Goal: Transaction & Acquisition: Book appointment/travel/reservation

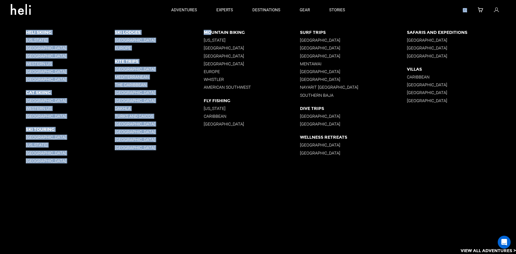
drag, startPoint x: 214, startPoint y: 32, endPoint x: 63, endPoint y: -1, distance: 154.6
click at [63, 0] on html "destinations adventures experts destinations gear stories search cart sign in […" at bounding box center [258, 127] width 516 height 254
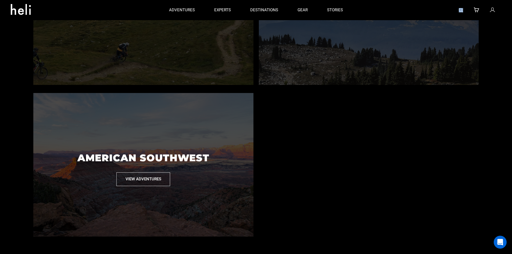
scroll to position [560, 0]
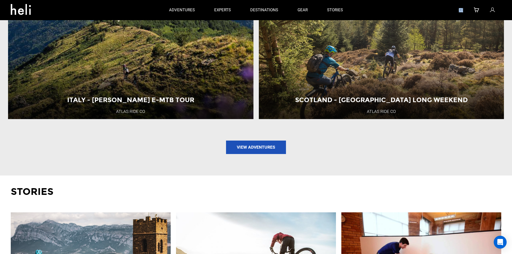
scroll to position [736, 0]
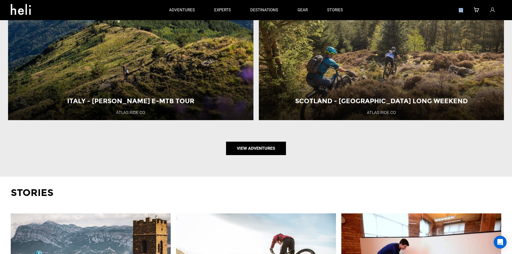
click at [243, 149] on link "View Adventures" at bounding box center [256, 148] width 60 height 13
type input "Mountain Biking"
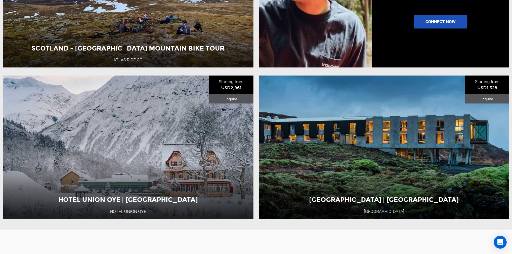
scroll to position [649, 0]
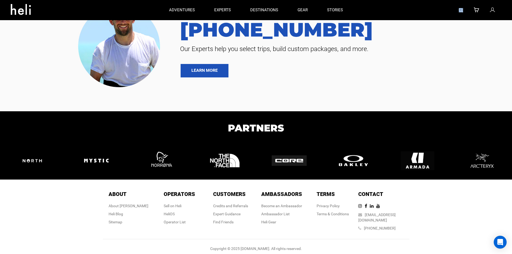
scroll to position [1373, 0]
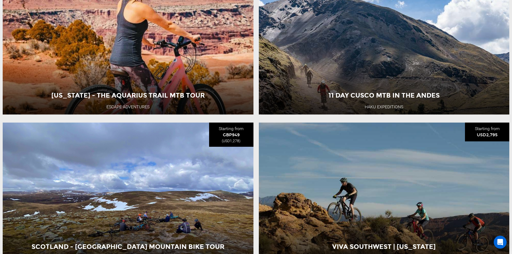
scroll to position [295, 0]
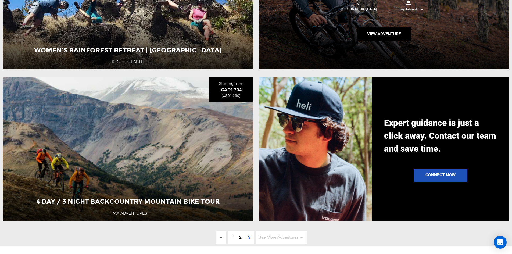
scroll to position [646, 0]
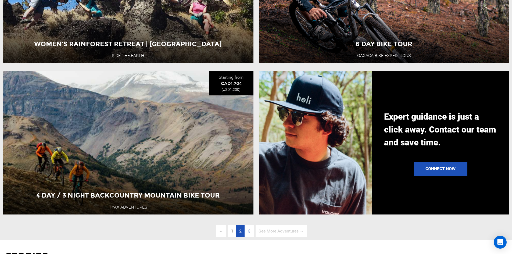
click at [240, 233] on span "2" at bounding box center [240, 230] width 2 height 5
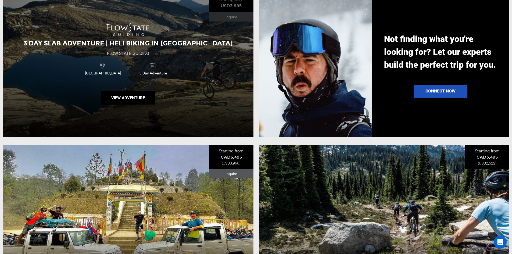
scroll to position [734, 0]
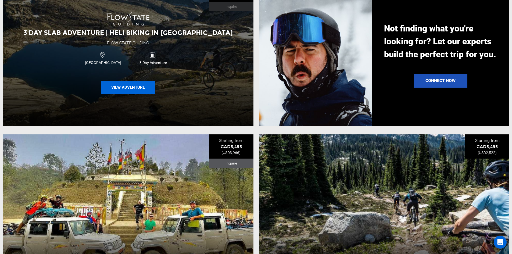
click at [133, 88] on button "View Adventure" at bounding box center [128, 87] width 54 height 13
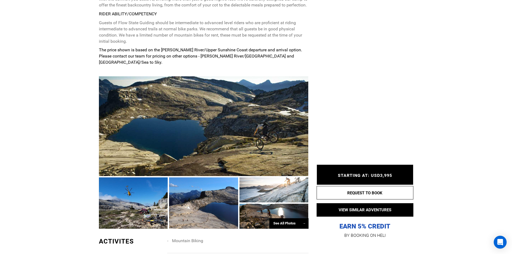
scroll to position [362, 0]
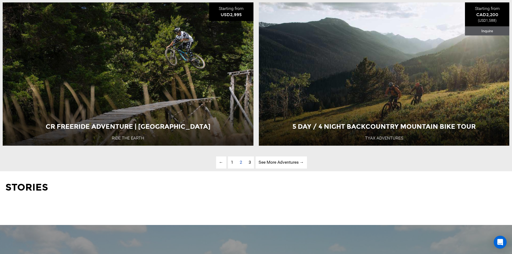
scroll to position [1775, 0]
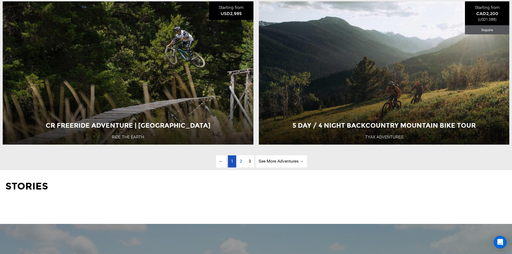
click at [230, 167] on link "page 1" at bounding box center [232, 161] width 8 height 12
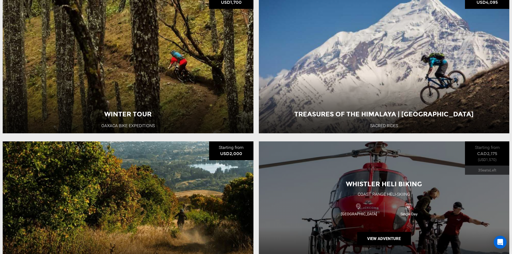
scroll to position [273, 0]
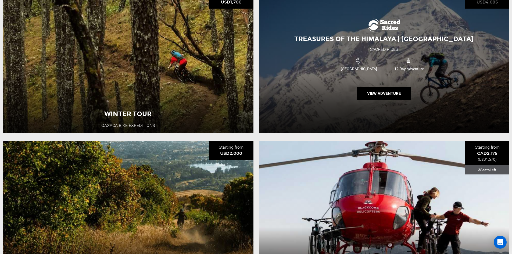
click at [302, 56] on div "Treasures of the Himalaya | [GEOGRAPHIC_DATA] Sacred Rides [GEOGRAPHIC_DATA] 12…" at bounding box center [384, 61] width 251 height 143
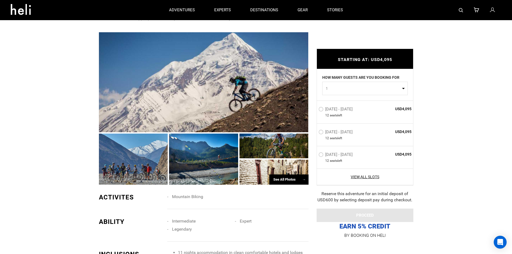
scroll to position [374, 0]
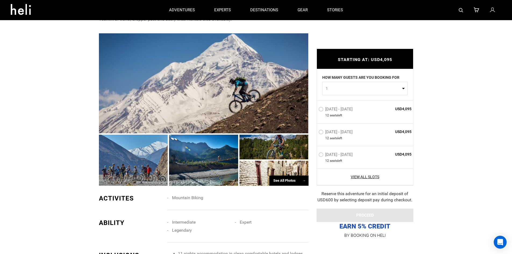
click at [283, 175] on div "See All Photos →" at bounding box center [288, 180] width 39 height 10
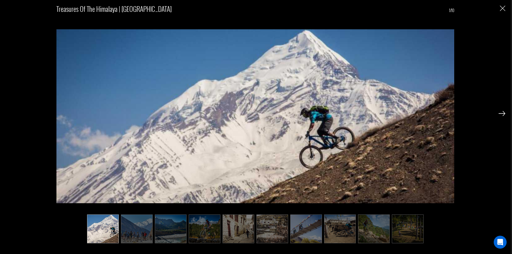
scroll to position [573, 0]
click at [144, 234] on img at bounding box center [137, 228] width 32 height 29
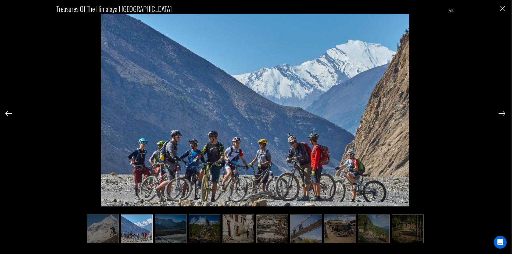
click at [162, 230] on img at bounding box center [171, 228] width 32 height 29
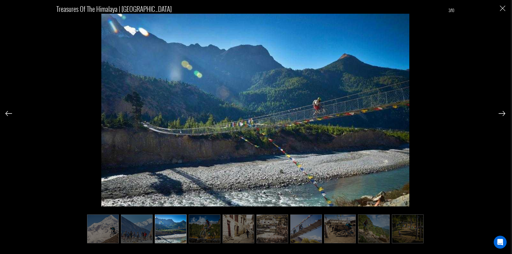
click at [198, 228] on img at bounding box center [205, 228] width 32 height 29
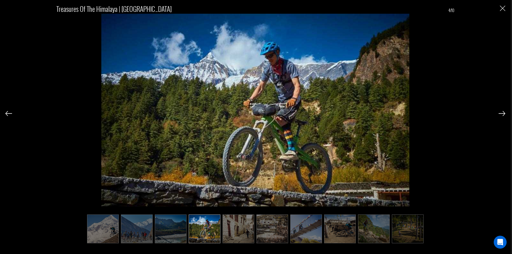
click at [235, 231] on img at bounding box center [238, 228] width 32 height 29
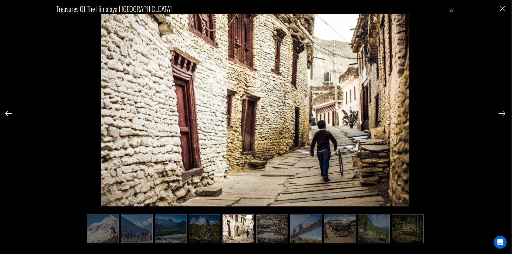
click at [270, 232] on img at bounding box center [272, 228] width 32 height 29
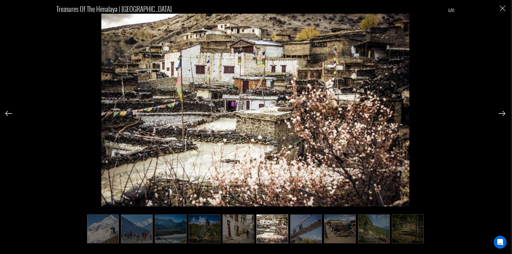
click at [299, 231] on img at bounding box center [306, 228] width 32 height 29
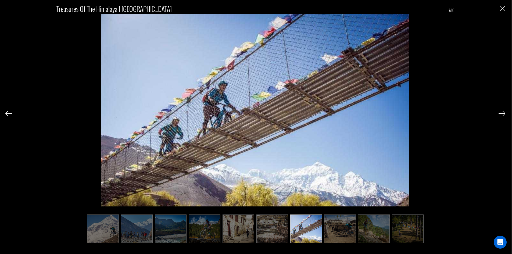
click at [342, 231] on img at bounding box center [340, 228] width 32 height 29
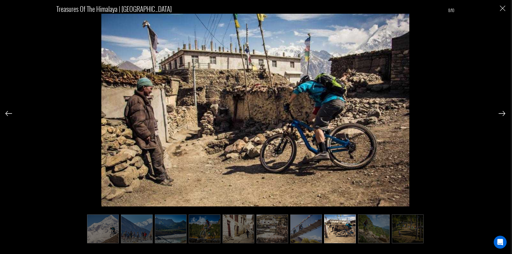
click at [410, 227] on img at bounding box center [408, 228] width 32 height 29
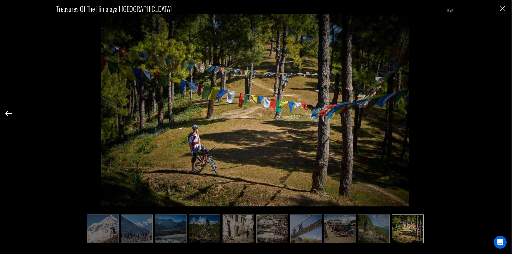
click at [502, 9] on img "Close" at bounding box center [502, 8] width 5 height 5
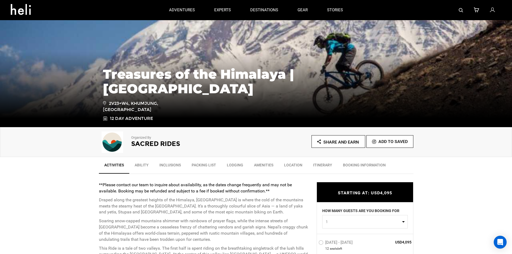
scroll to position [56, 0]
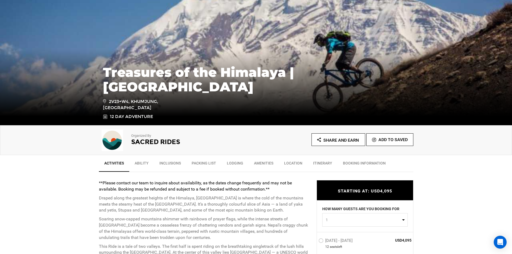
click at [138, 162] on link "Ability" at bounding box center [141, 164] width 25 height 13
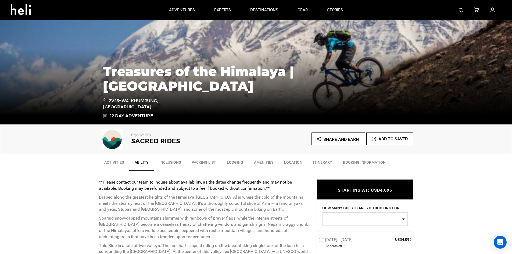
scroll to position [54, 0]
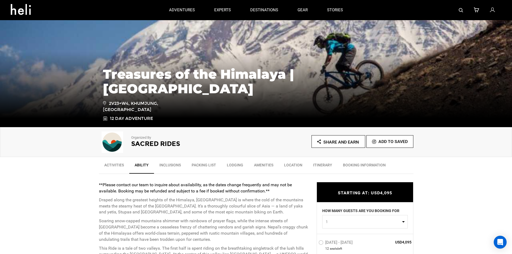
click at [170, 165] on link "Inclusions" at bounding box center [170, 166] width 32 height 13
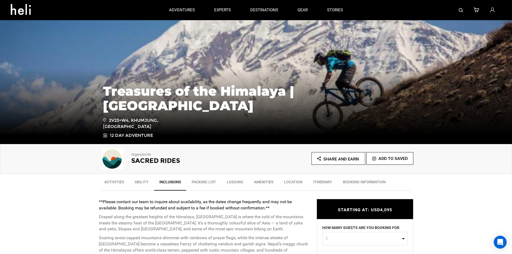
scroll to position [0, 0]
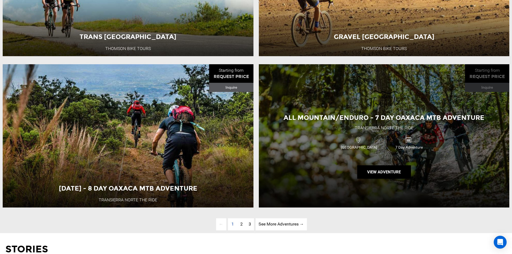
scroll to position [1741, 0]
